Goal: Navigation & Orientation: Find specific page/section

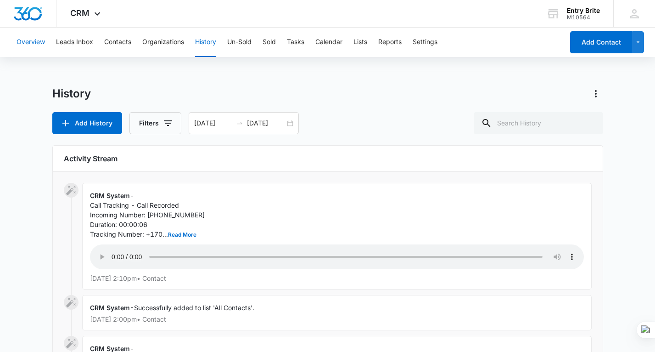
click at [30, 43] on button "Overview" at bounding box center [31, 42] width 28 height 29
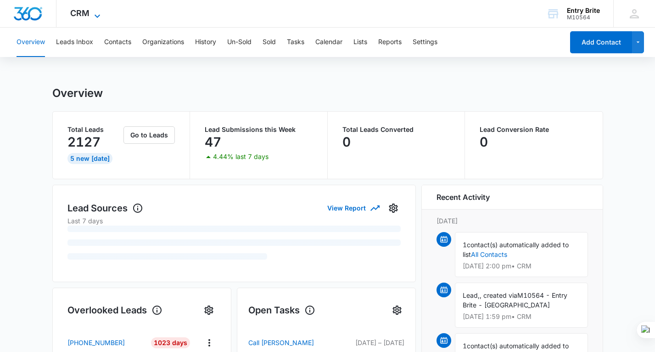
click at [100, 12] on icon at bounding box center [97, 16] width 11 height 11
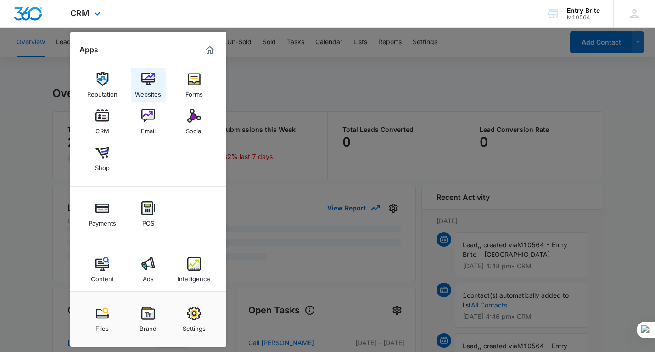
click at [148, 78] on img at bounding box center [148, 79] width 14 height 14
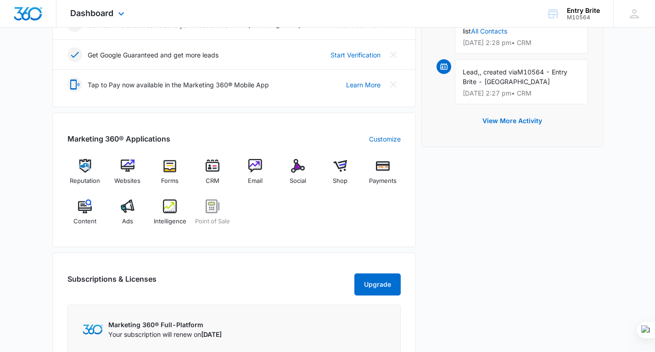
scroll to position [192, 0]
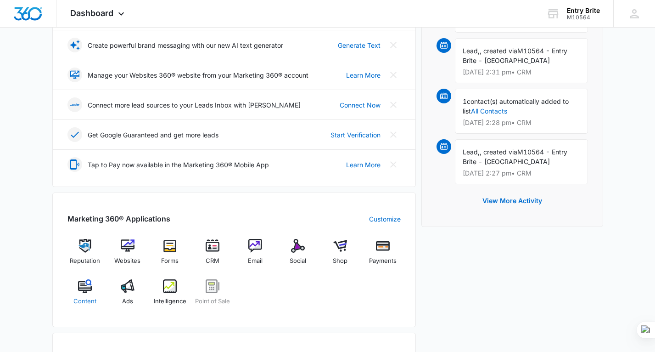
click at [85, 286] on img at bounding box center [85, 286] width 14 height 14
